Goal: Complete application form: Complete application form

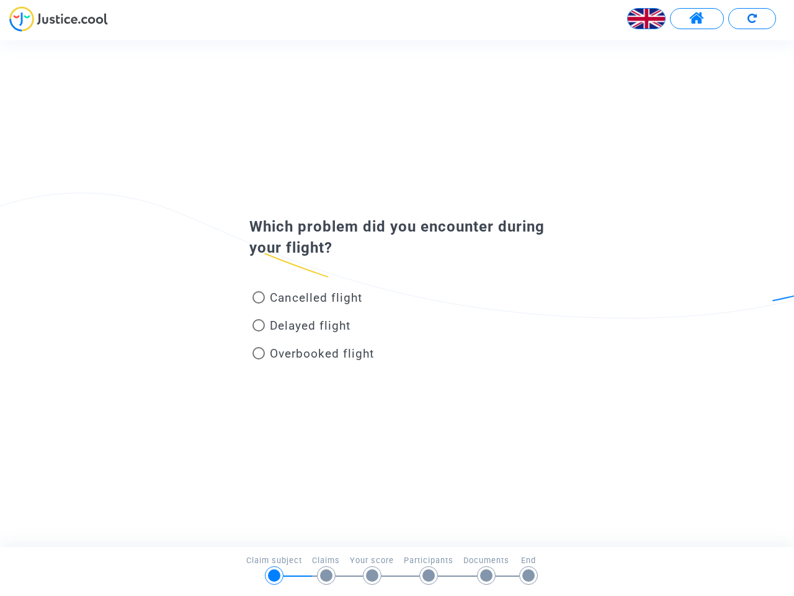
click at [646, 19] on img at bounding box center [646, 18] width 37 height 37
click at [697, 19] on span at bounding box center [697, 19] width 16 height 16
click at [752, 19] on div at bounding box center [397, 23] width 794 height 34
click at [397, 293] on div "Cancelled flight" at bounding box center [377, 300] width 274 height 28
click at [307, 300] on span "Cancelled flight" at bounding box center [316, 297] width 92 height 14
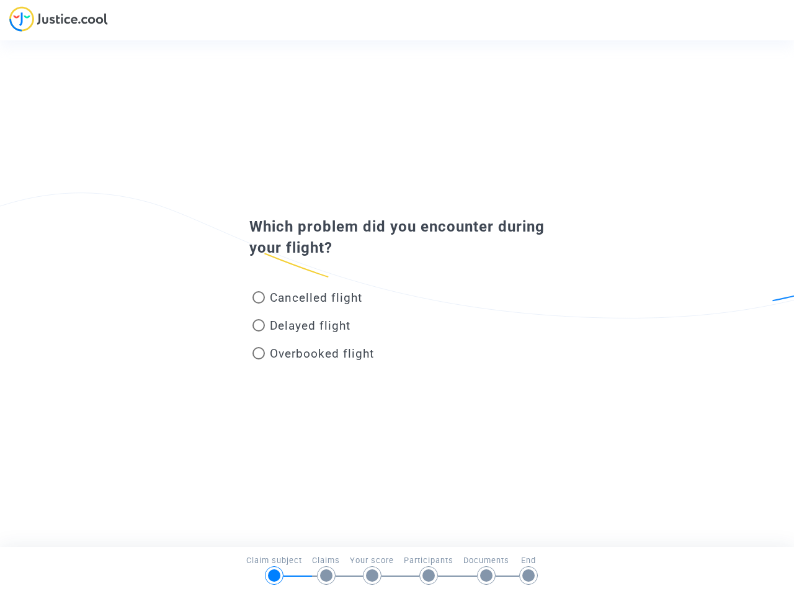
click at [259, 303] on input "Cancelled flight" at bounding box center [258, 303] width 1 height 1
radio input "true"
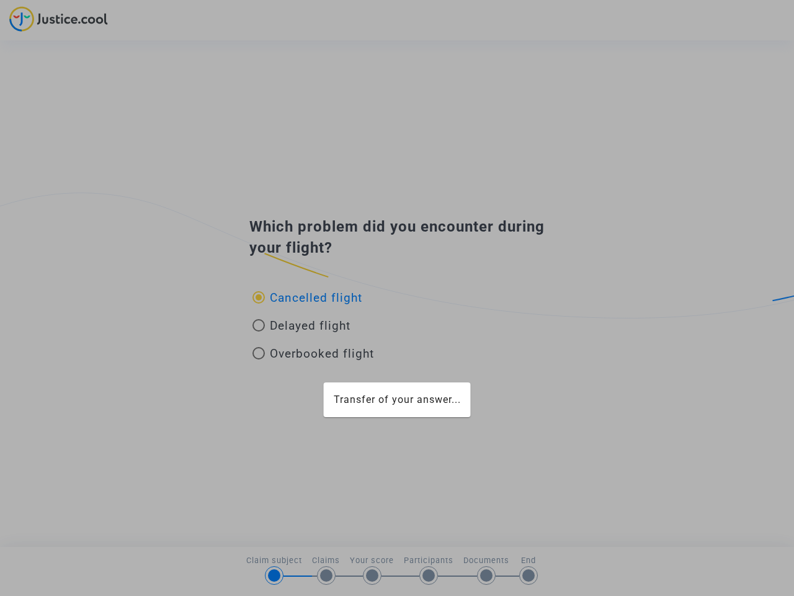
click at [307, 297] on div "Transfer of your answer..." at bounding box center [397, 298] width 794 height 596
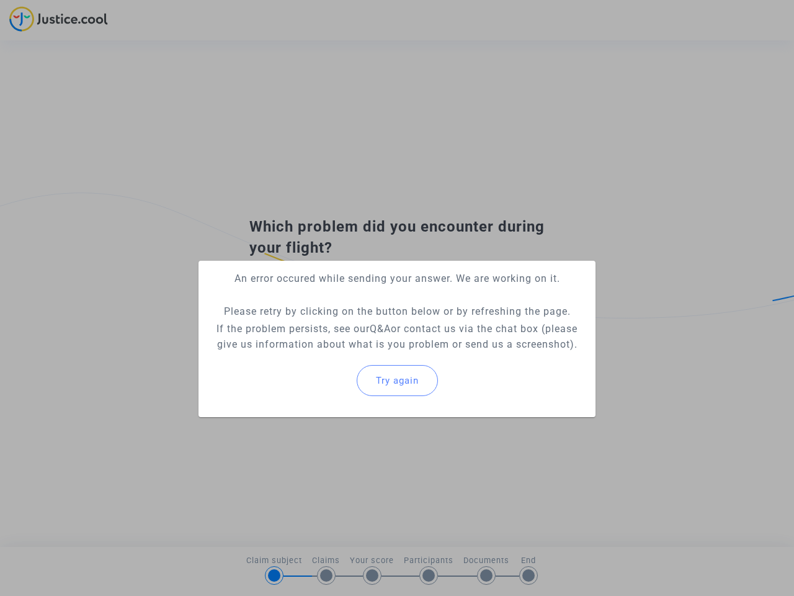
click at [301, 328] on p "If the problem persists, see our Q&A or contact us via the chat box (please giv…" at bounding box center [396, 336] width 377 height 31
click at [301, 325] on p "If the problem persists, see our Q&A or contact us via the chat box (please giv…" at bounding box center [396, 336] width 377 height 31
click at [313, 355] on div "Try again" at bounding box center [396, 380] width 377 height 53
click at [313, 353] on mat-card "An error occured while sending your answer. We are working on it. Please retry …" at bounding box center [397, 339] width 397 height 156
